Goal: Task Accomplishment & Management: Manage account settings

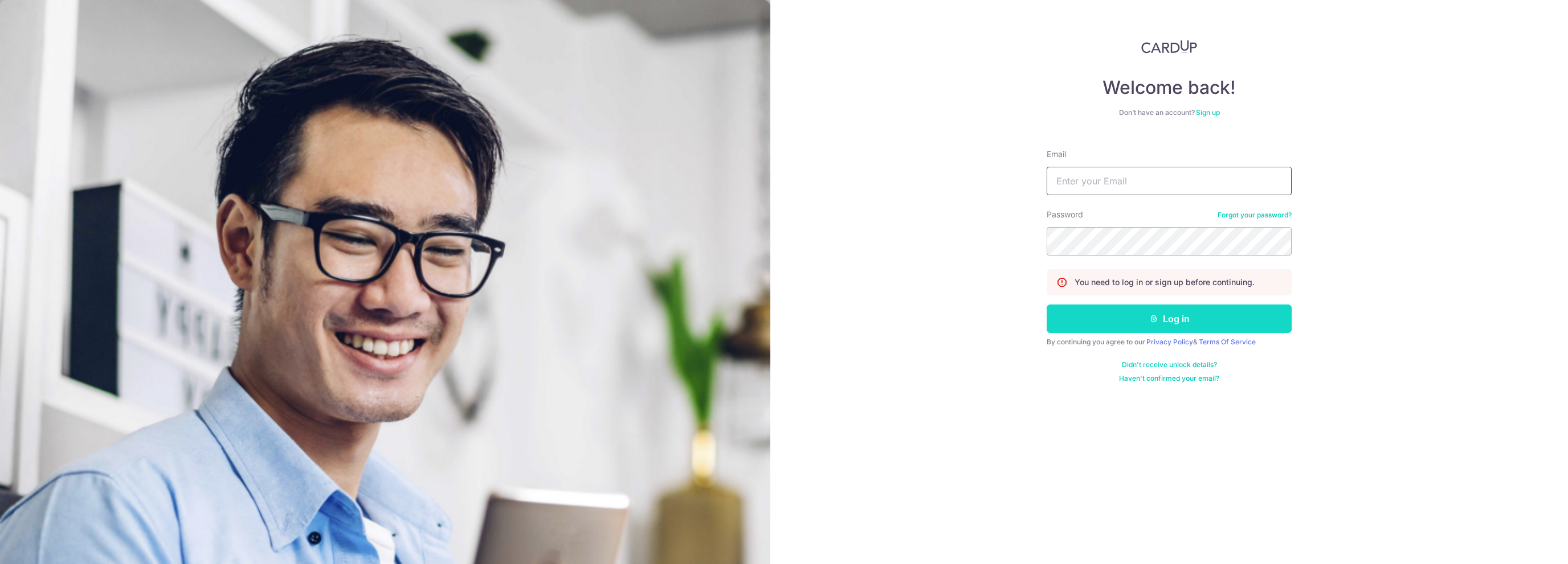
type input "[PERSON_NAME][EMAIL_ADDRESS][DOMAIN_NAME]"
click at [1091, 323] on button "Log in" at bounding box center [1168, 319] width 245 height 28
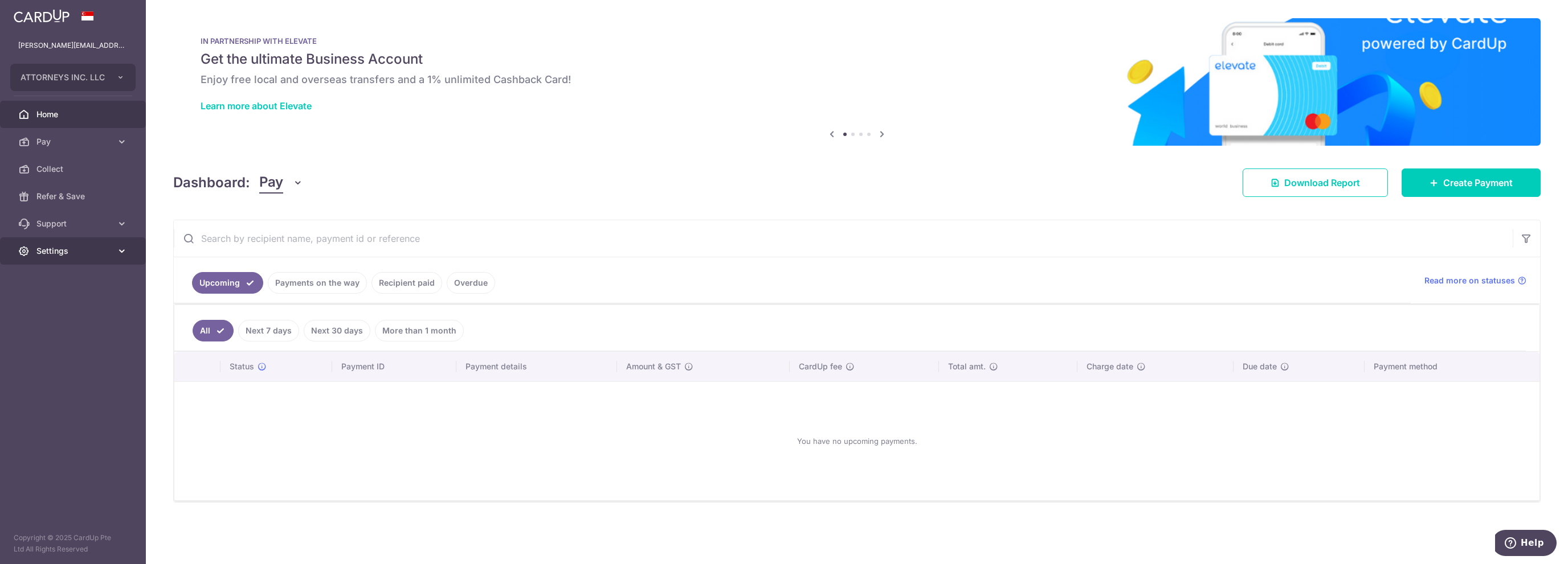
click at [55, 251] on span "Settings" at bounding box center [73, 251] width 75 height 12
drag, startPoint x: 56, startPoint y: 305, endPoint x: 61, endPoint y: 315, distance: 11.2
click at [56, 304] on span "Logout" at bounding box center [73, 306] width 75 height 12
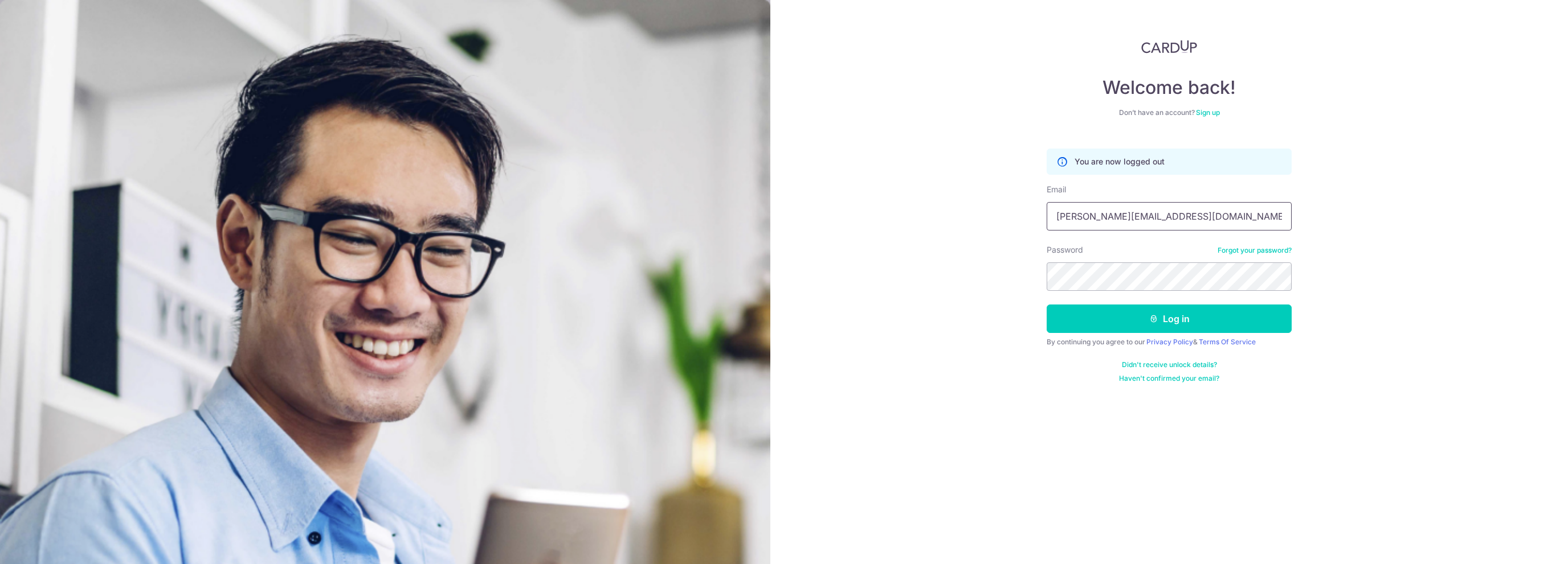
click at [1207, 216] on input "[PERSON_NAME][EMAIL_ADDRESS][DOMAIN_NAME]" at bounding box center [1168, 216] width 245 height 28
type input "geraldinechoo@attorneys.com.sg"
click at [1110, 320] on button "Log in" at bounding box center [1168, 319] width 245 height 28
